Goal: Download file/media

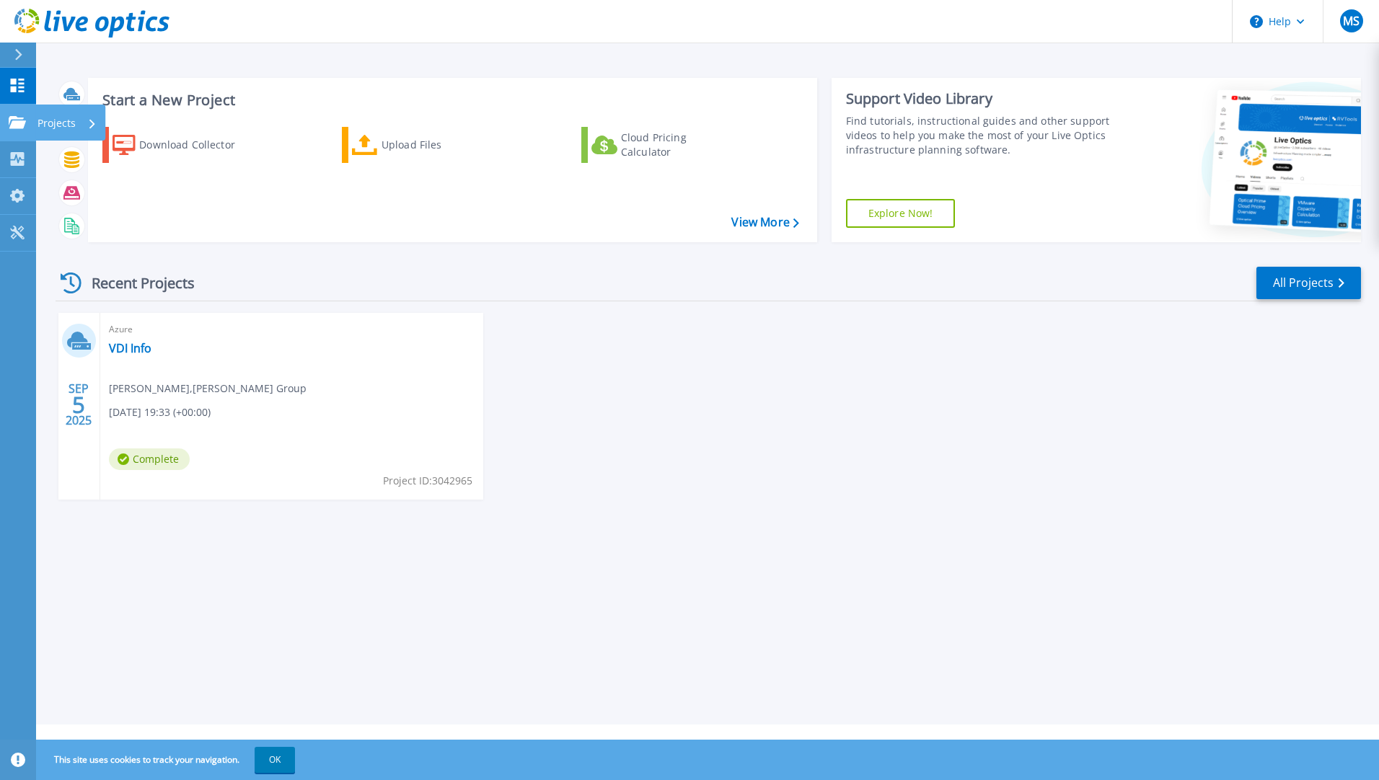
click at [20, 128] on icon at bounding box center [17, 122] width 17 height 12
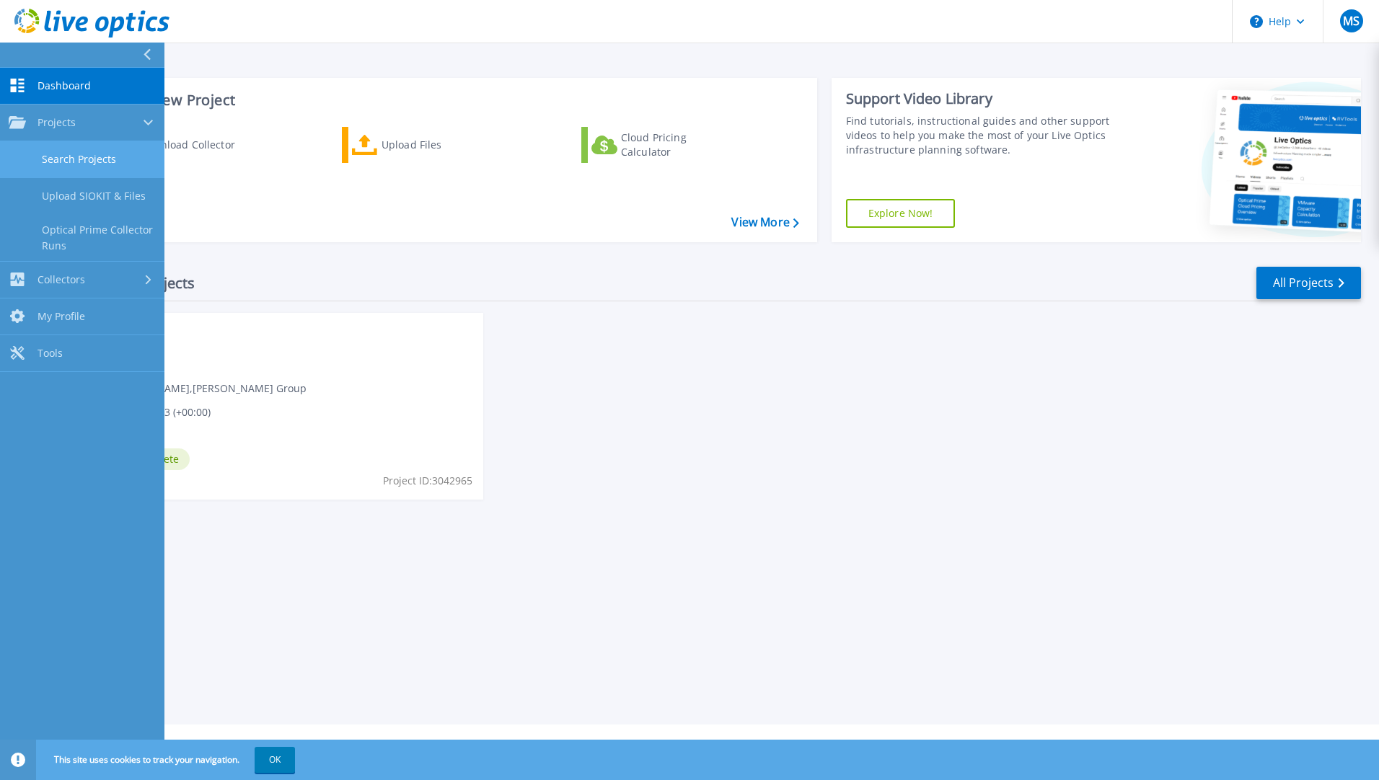
click at [54, 156] on link "Search Projects" at bounding box center [82, 159] width 164 height 37
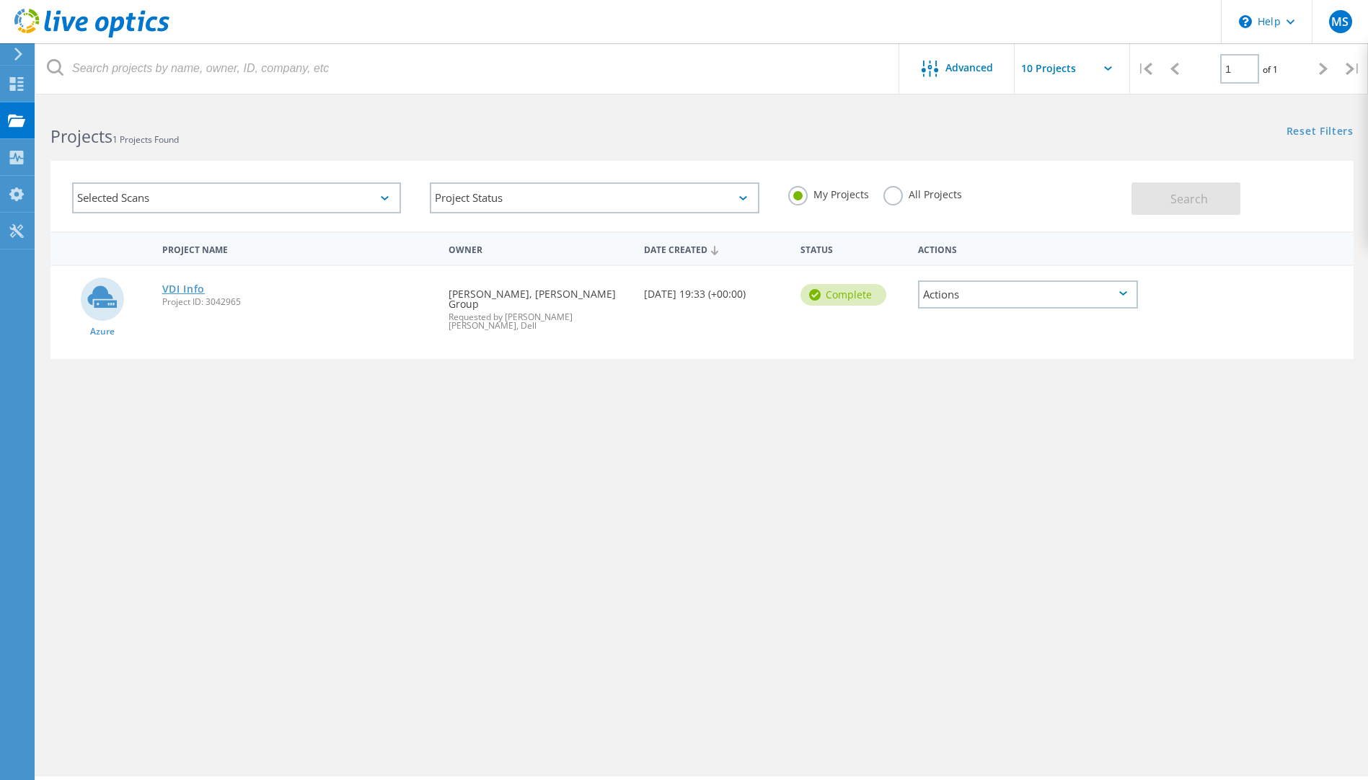
click at [185, 286] on link "VDI Info" at bounding box center [183, 289] width 43 height 10
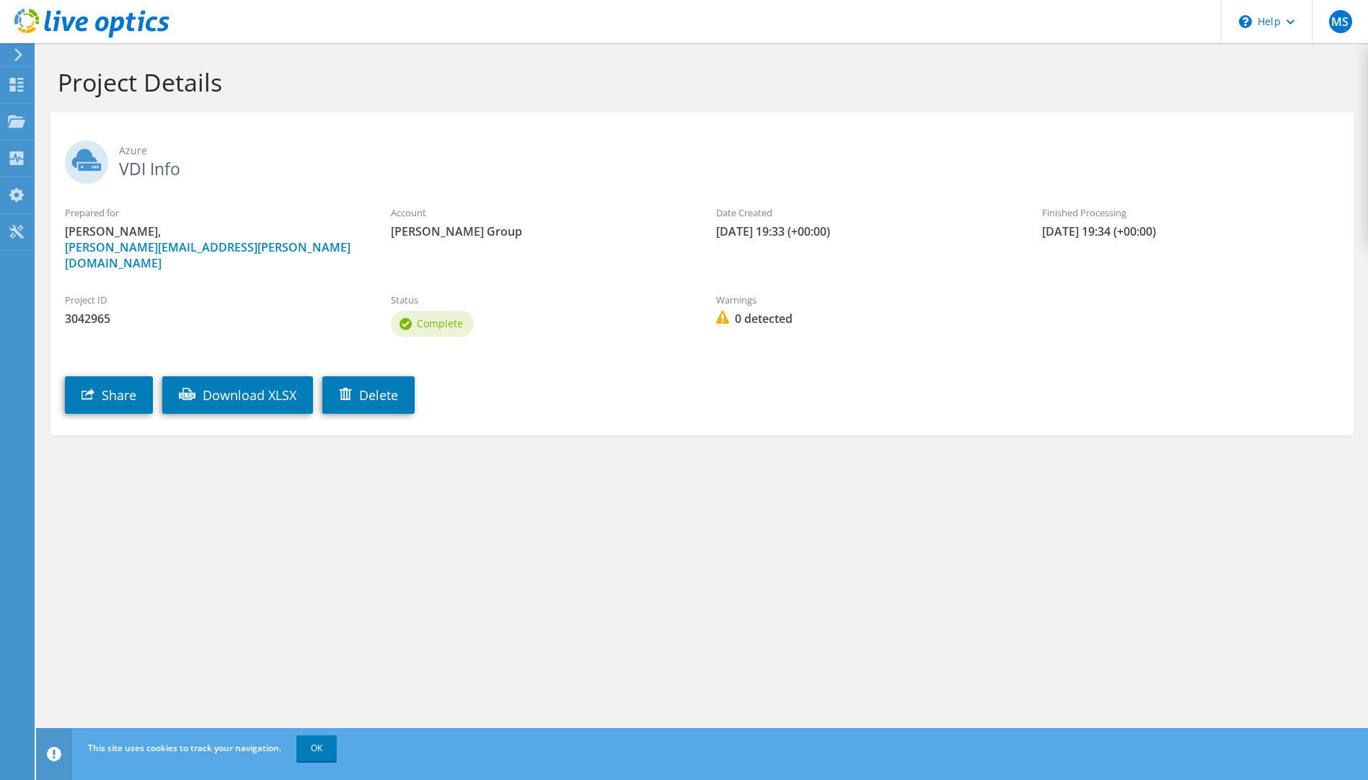
click at [451, 317] on span "Complete" at bounding box center [440, 324] width 46 height 14
click at [292, 392] on link "Download XLSX" at bounding box center [237, 395] width 151 height 38
click at [16, 160] on use at bounding box center [17, 158] width 14 height 14
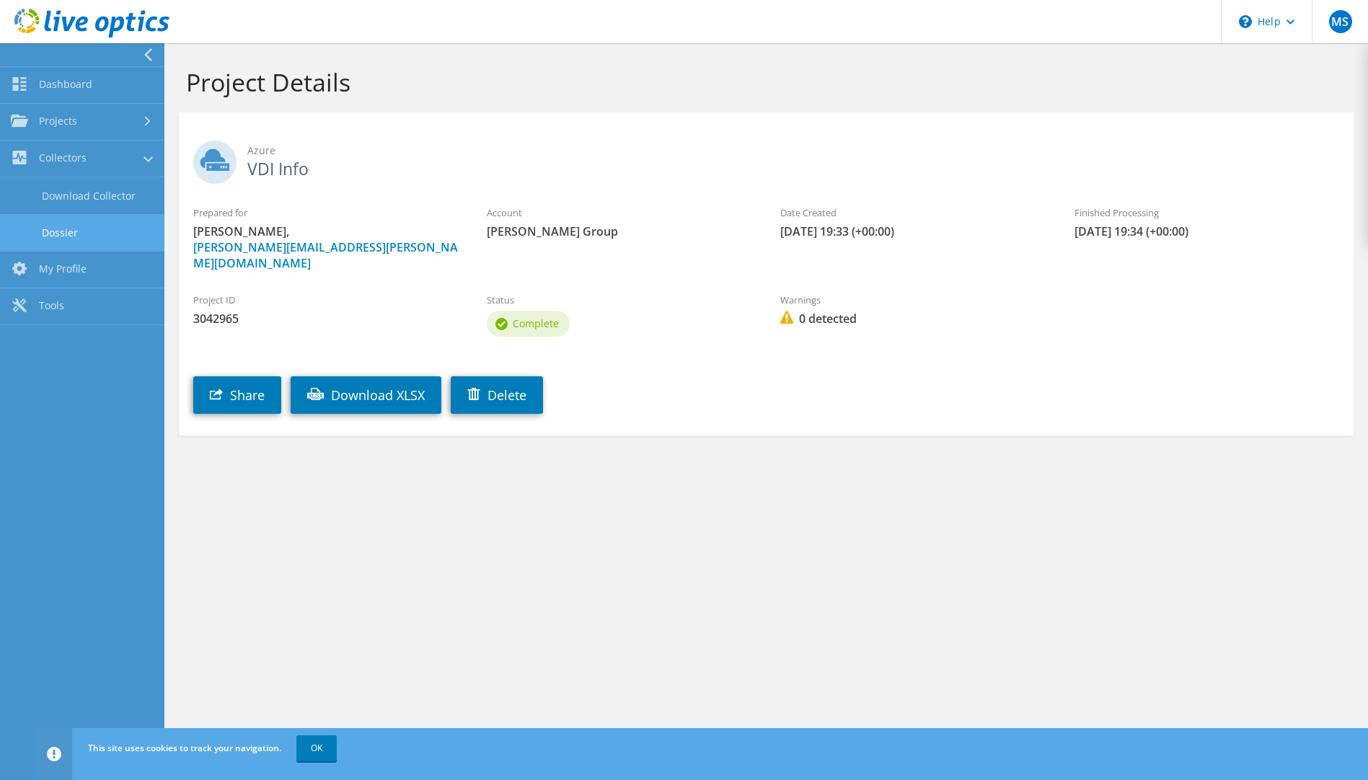
click at [82, 227] on link "Dossier" at bounding box center [82, 232] width 164 height 37
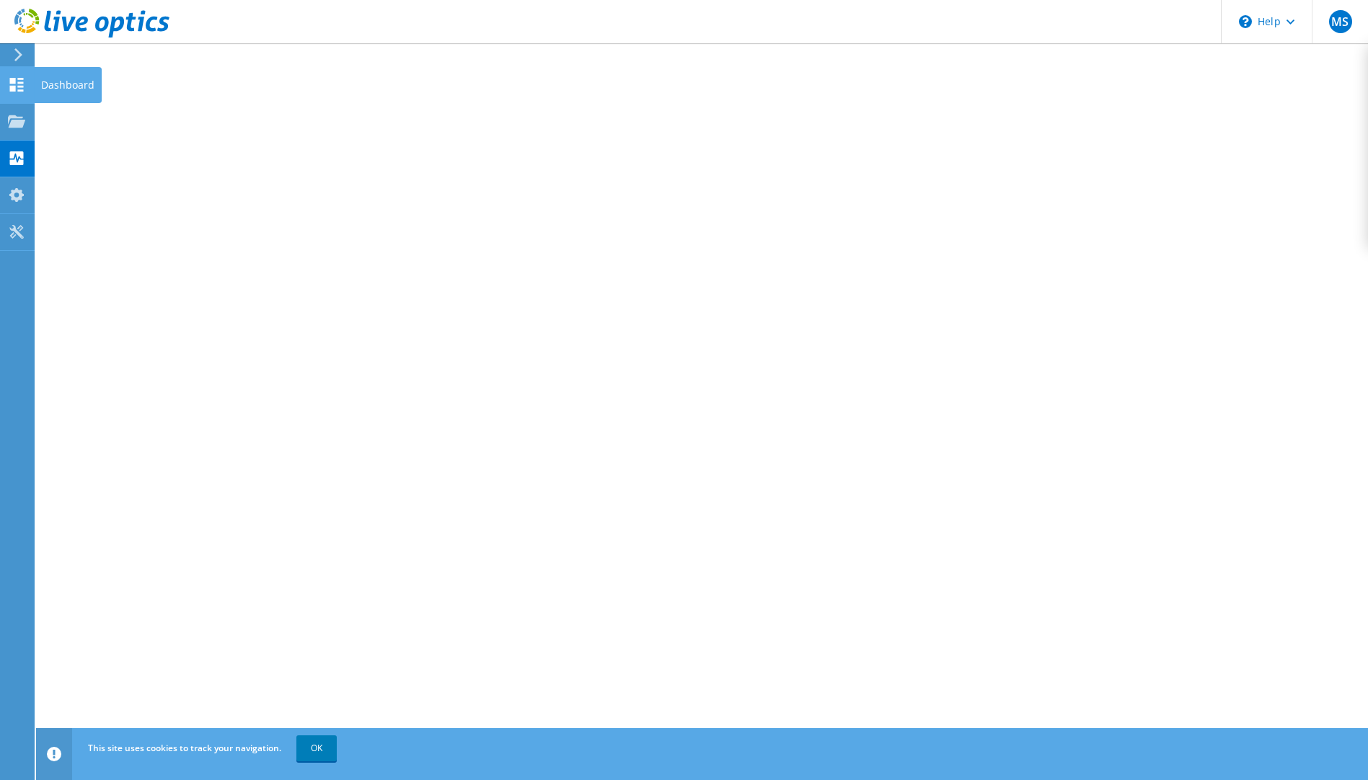
click at [9, 91] on icon at bounding box center [16, 85] width 17 height 14
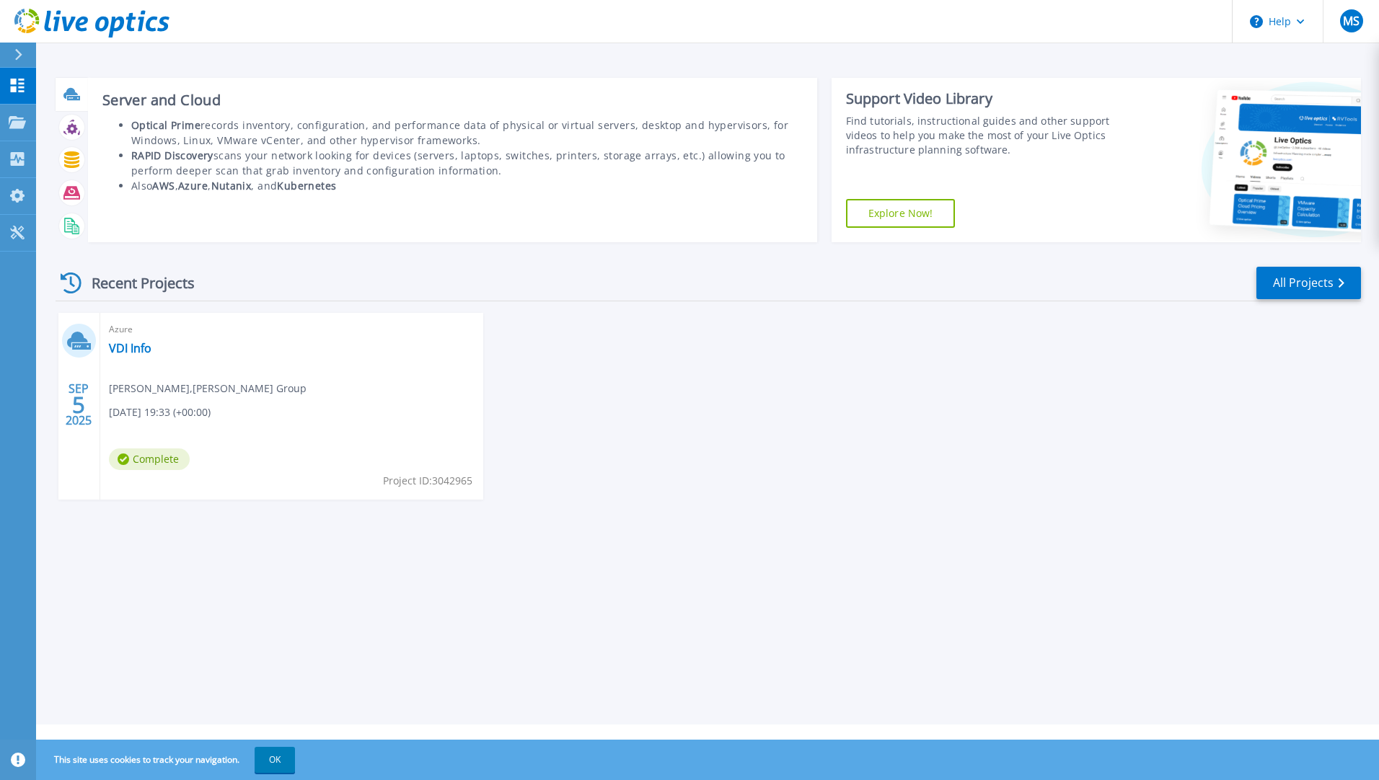
click at [70, 97] on icon at bounding box center [73, 98] width 13 height 4
click at [173, 182] on b "AWS" at bounding box center [163, 186] width 22 height 14
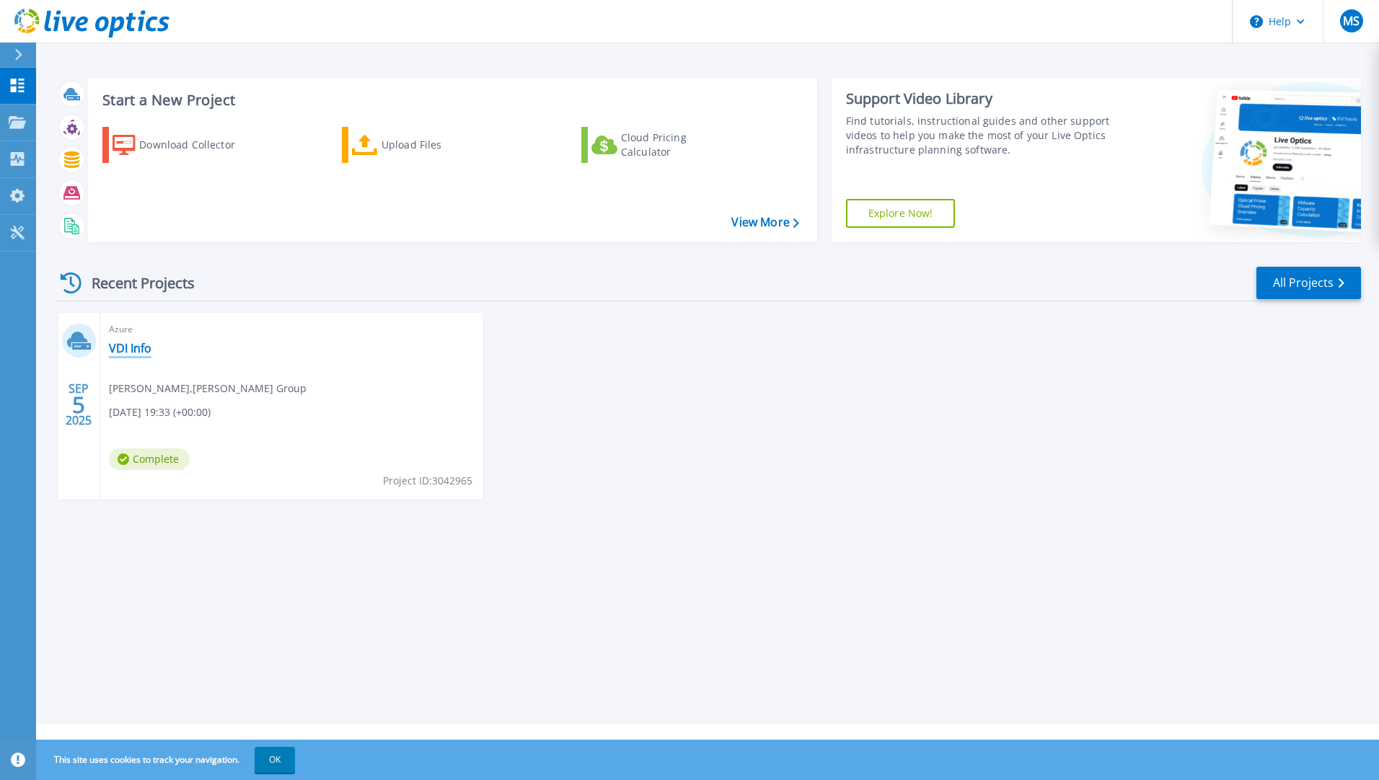
click at [119, 354] on link "VDI Info" at bounding box center [130, 348] width 43 height 14
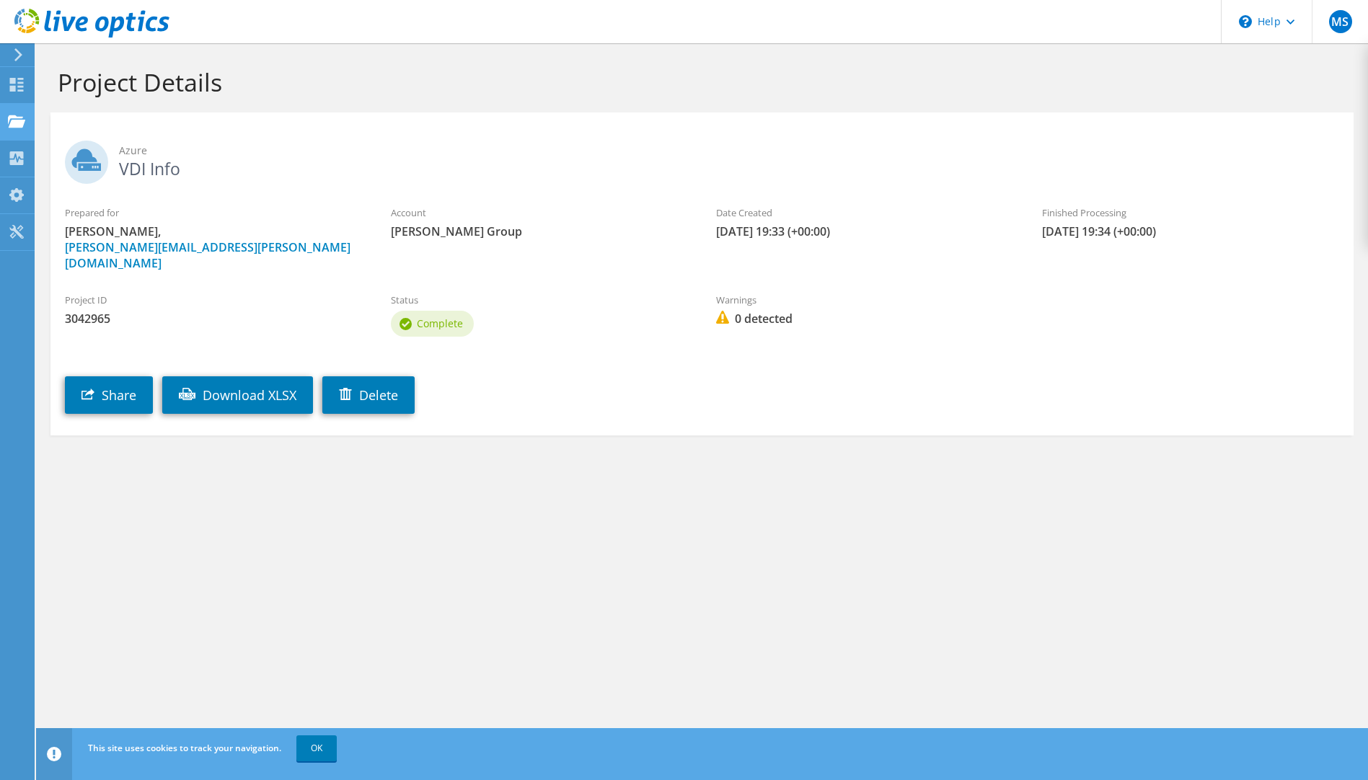
click at [13, 127] on use at bounding box center [16, 121] width 17 height 12
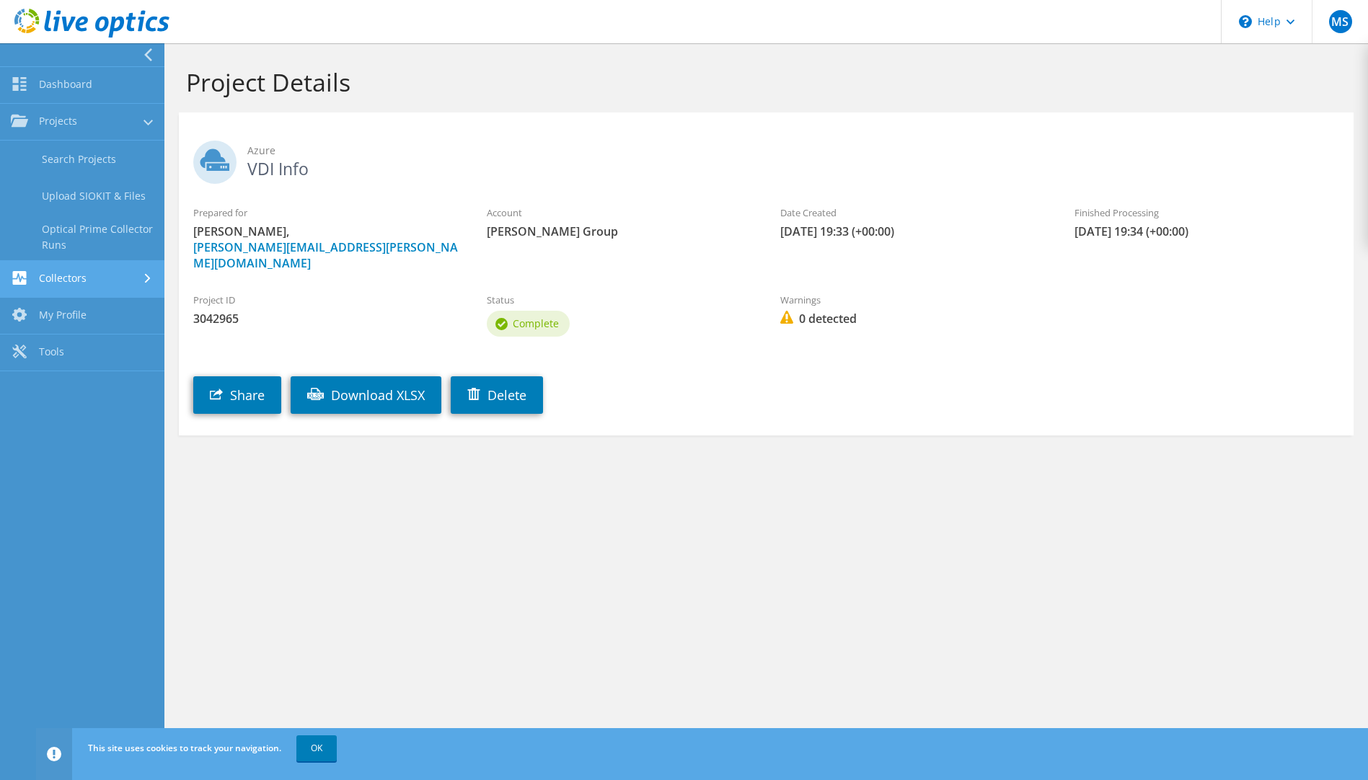
click at [71, 272] on link "Collectors" at bounding box center [82, 279] width 164 height 37
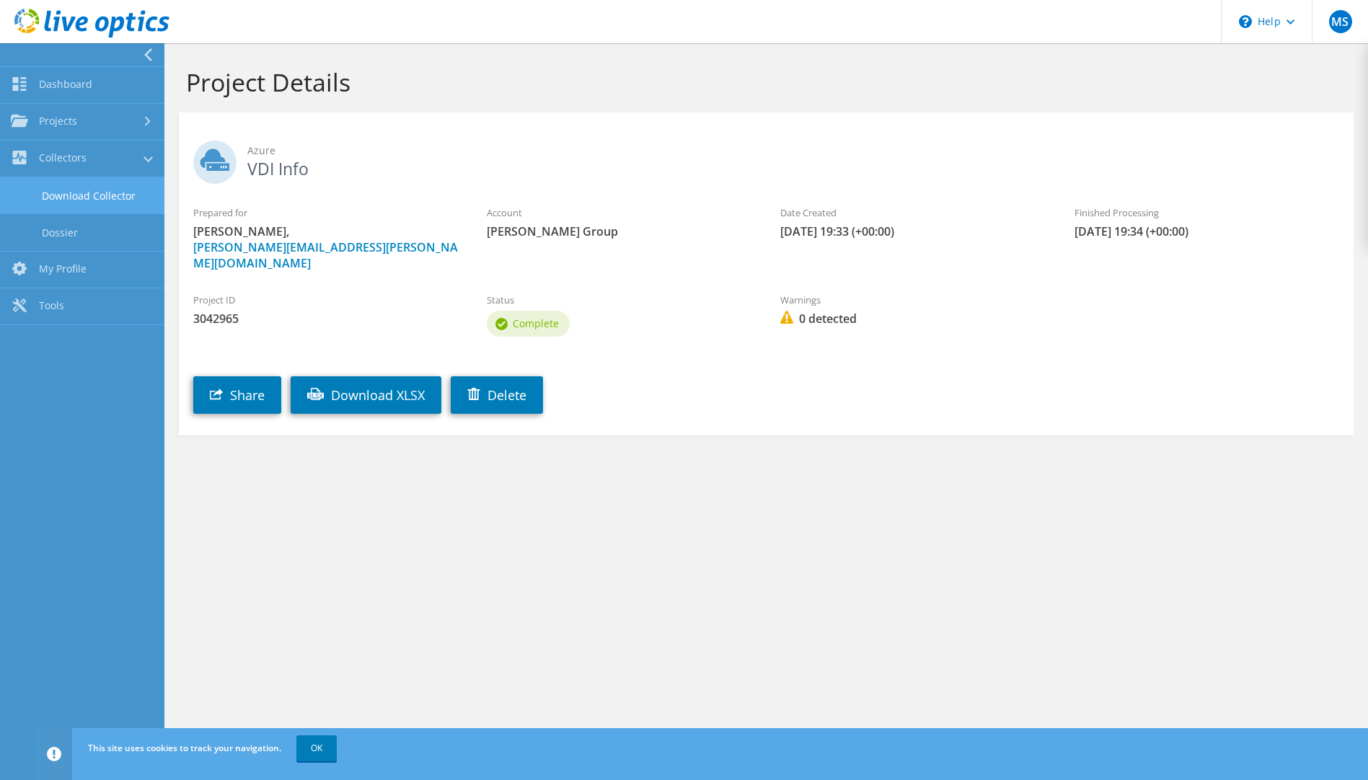
click at [88, 203] on link "Download Collector" at bounding box center [82, 195] width 164 height 37
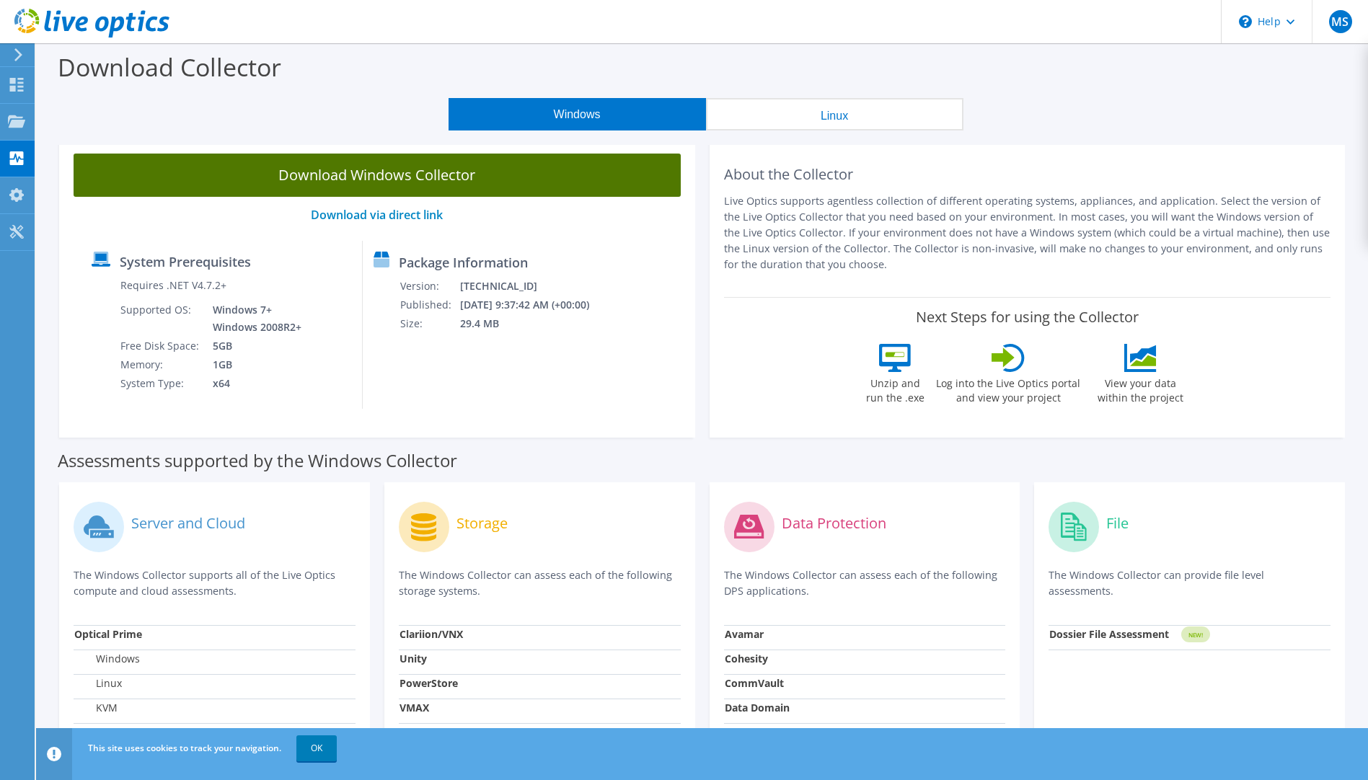
click at [335, 177] on link "Download Windows Collector" at bounding box center [377, 175] width 607 height 43
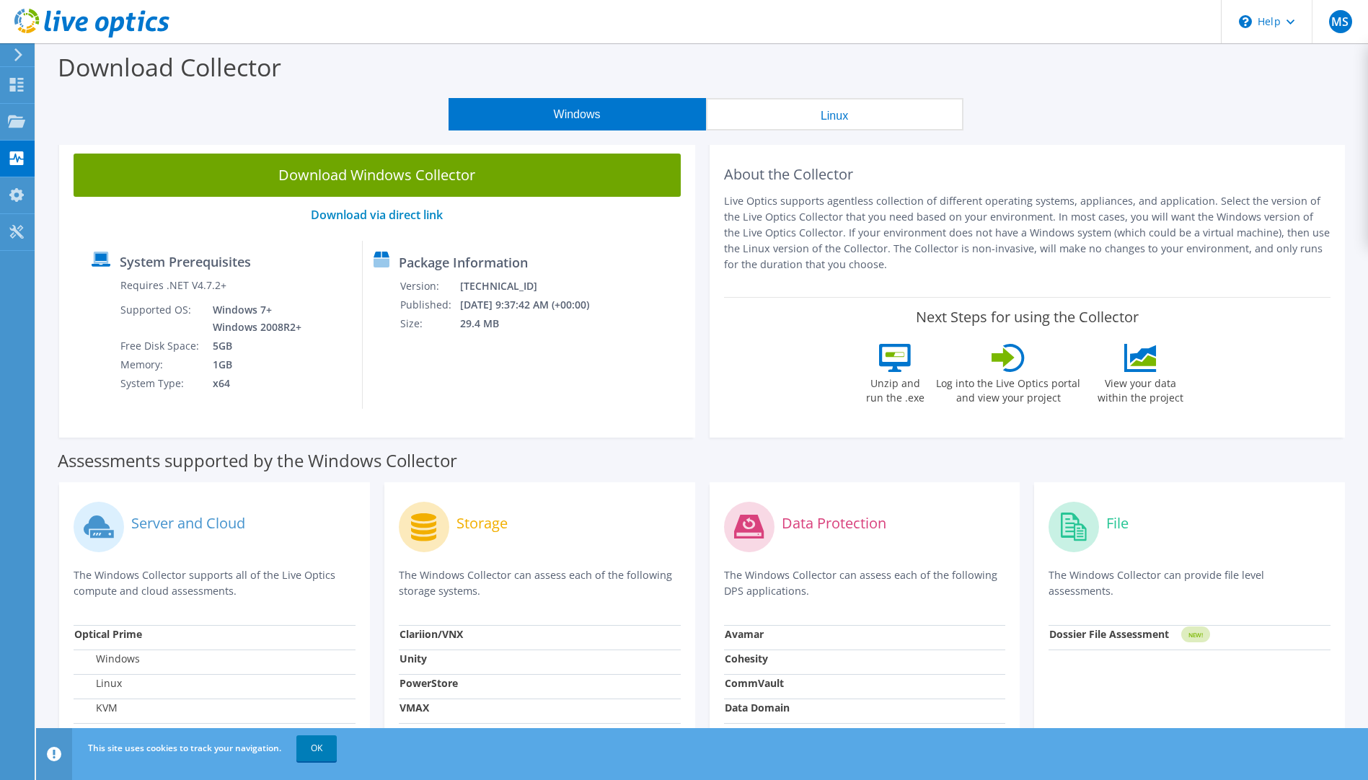
click at [305, 118] on div "Windows Linux" at bounding box center [705, 114] width 1310 height 32
click at [14, 121] on use at bounding box center [16, 121] width 17 height 12
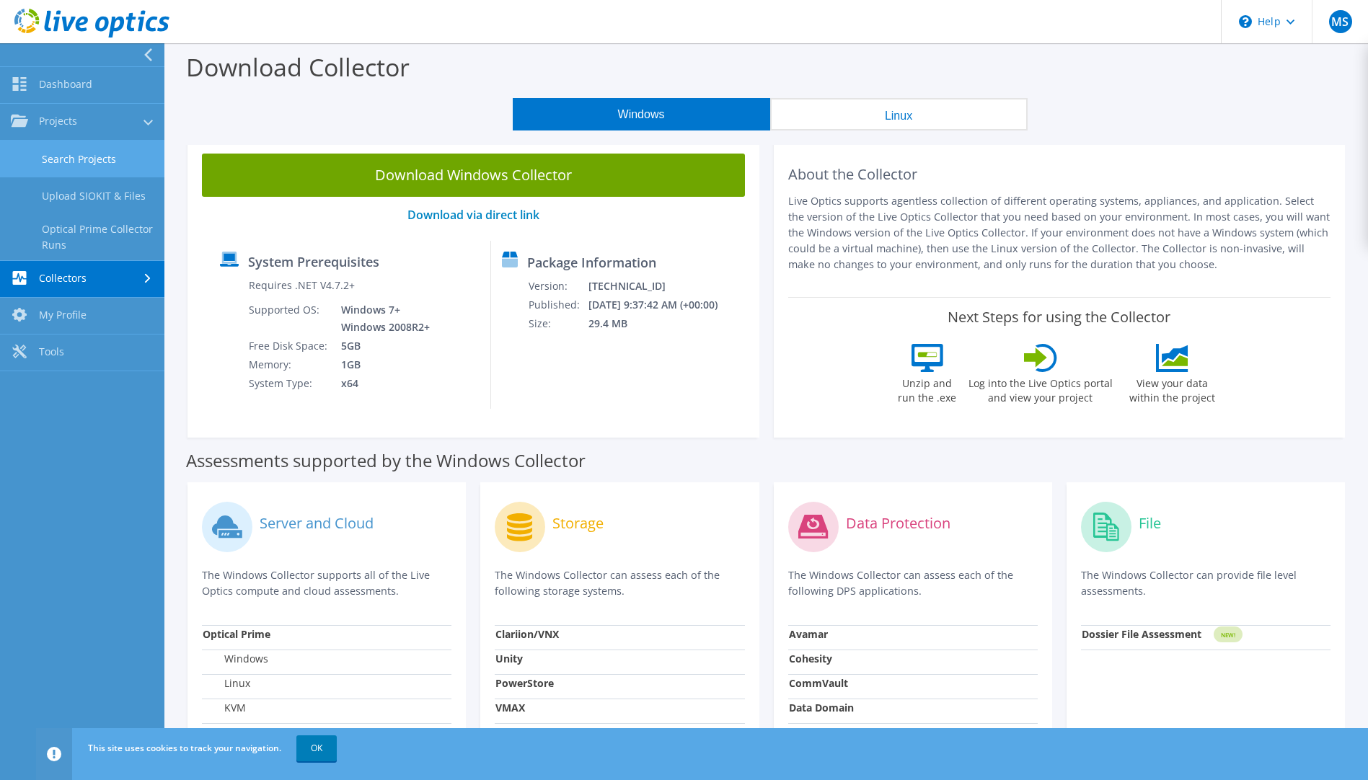
click at [79, 162] on link "Search Projects" at bounding box center [82, 159] width 164 height 37
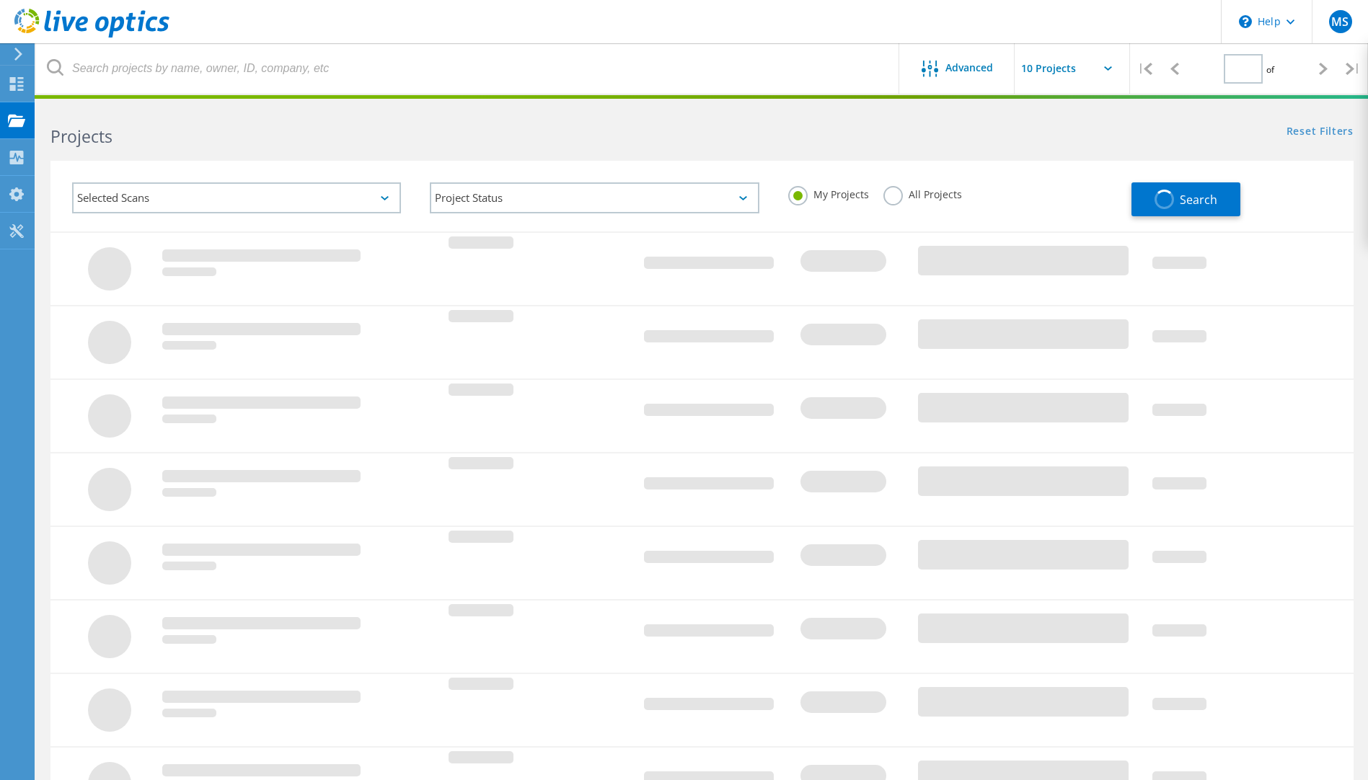
type input "1"
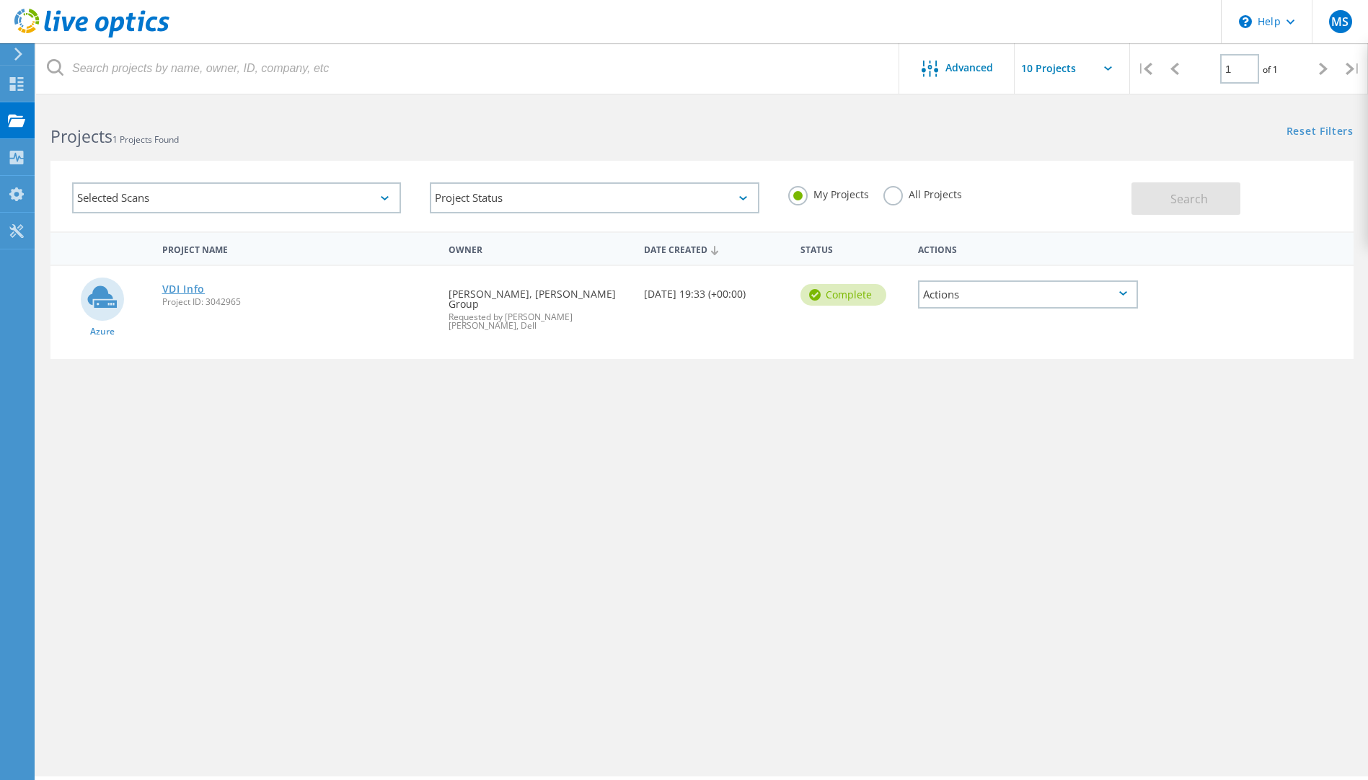
click at [189, 287] on link "VDI Info" at bounding box center [183, 289] width 43 height 10
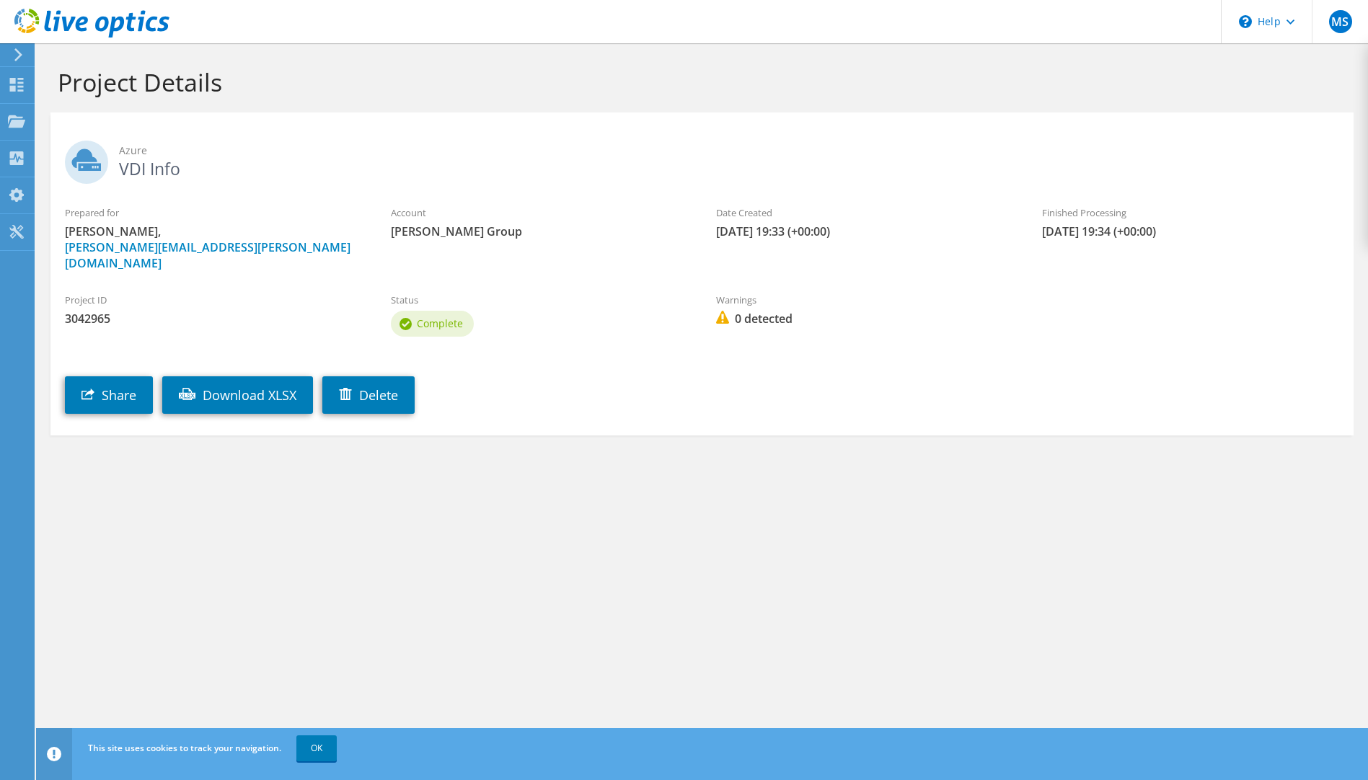
click at [418, 317] on span "Complete" at bounding box center [440, 324] width 46 height 14
click at [255, 376] on link "Download XLSX" at bounding box center [237, 395] width 151 height 38
click at [140, 498] on section "Project Details Azure VDI Info Prepared for [PERSON_NAME], [PERSON_NAME][EMAIL_…" at bounding box center [702, 282] width 1332 height 479
